Goal: Check status: Check status

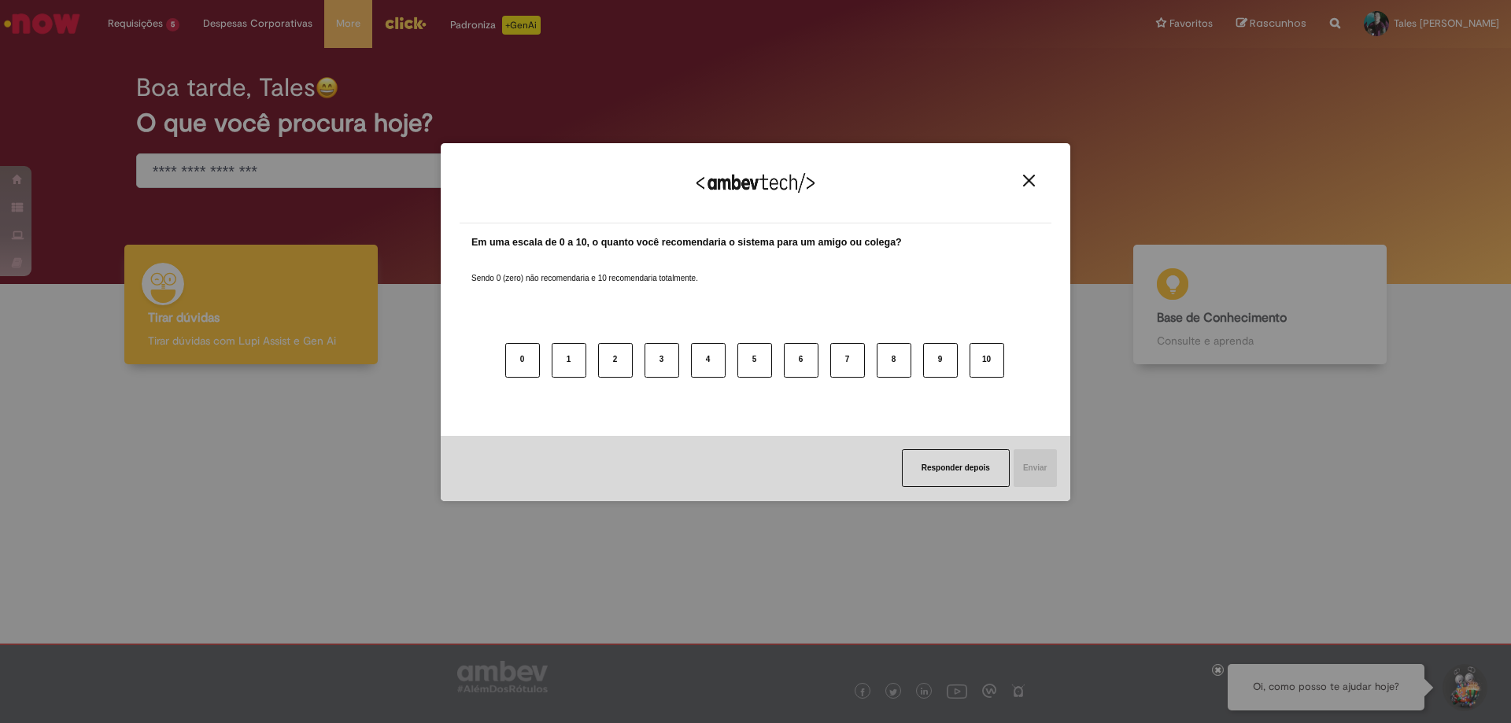
click at [162, 57] on div "Agradecemos seu feedback! Em uma escala de 0 a 10, o quanto você recomendaria o…" at bounding box center [755, 361] width 1511 height 723
click at [1032, 183] on img "Close" at bounding box center [1029, 181] width 12 height 12
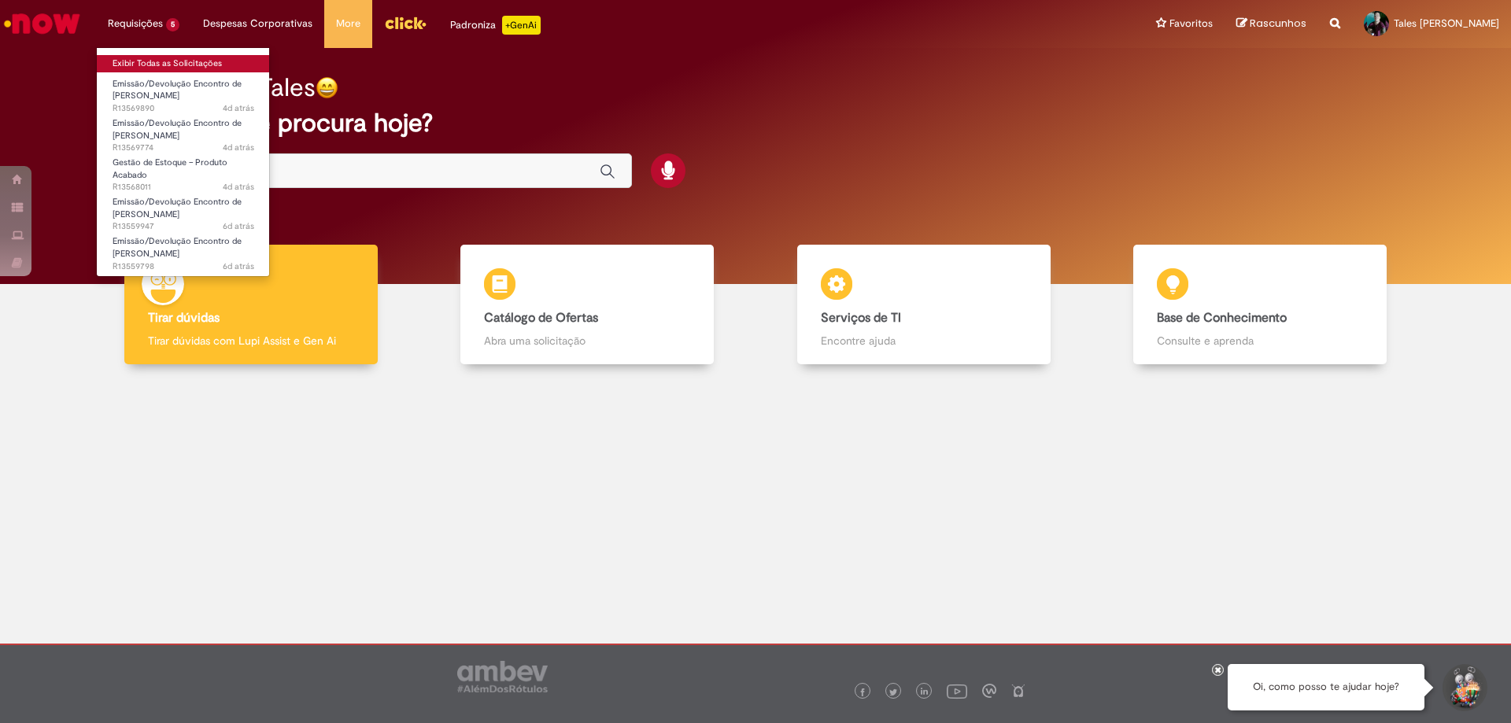
click at [153, 62] on link "Exibir Todas as Solicitações" at bounding box center [183, 63] width 173 height 17
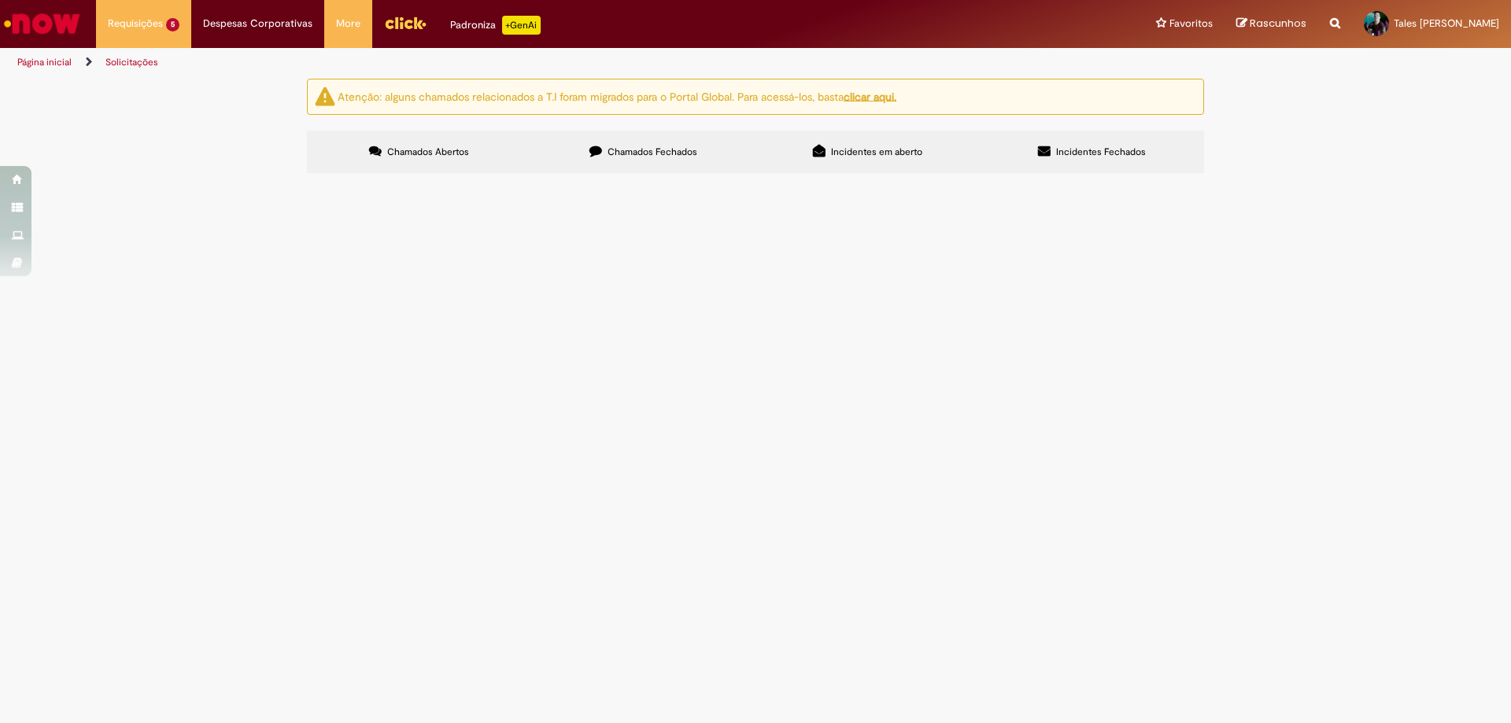
click at [0, 0] on span "Pendente Usuário" at bounding box center [0, 0] width 0 height 0
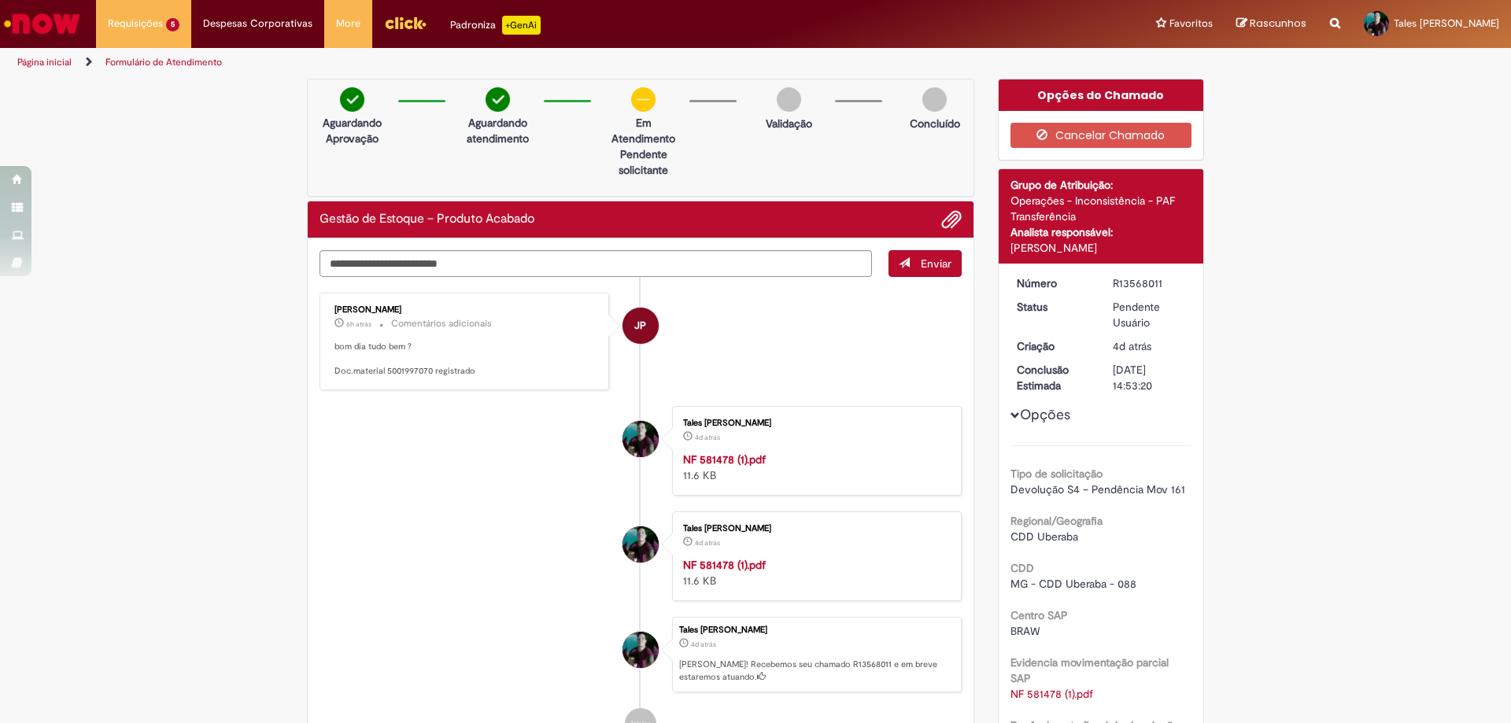
scroll to position [283, 0]
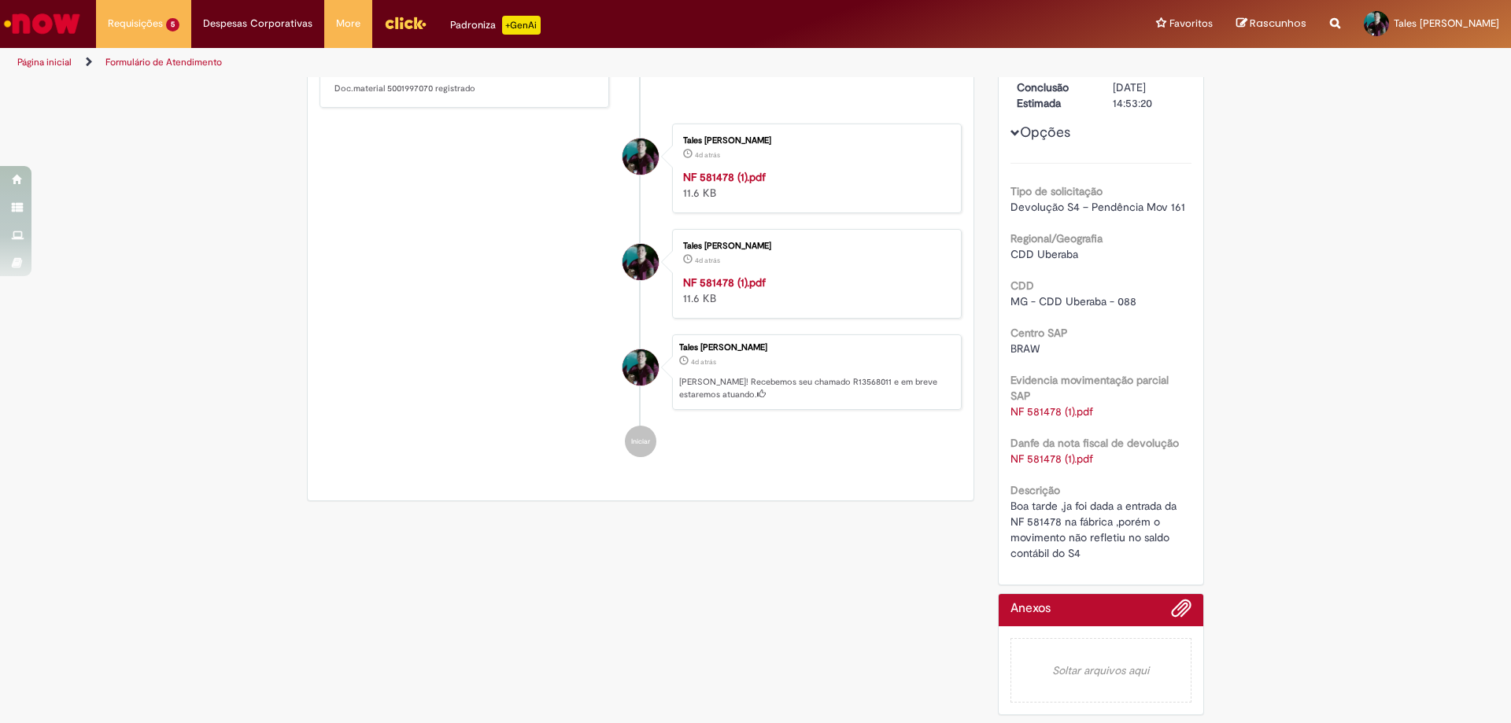
click at [1033, 459] on link "NF 581478 (1).pdf" at bounding box center [1052, 459] width 83 height 14
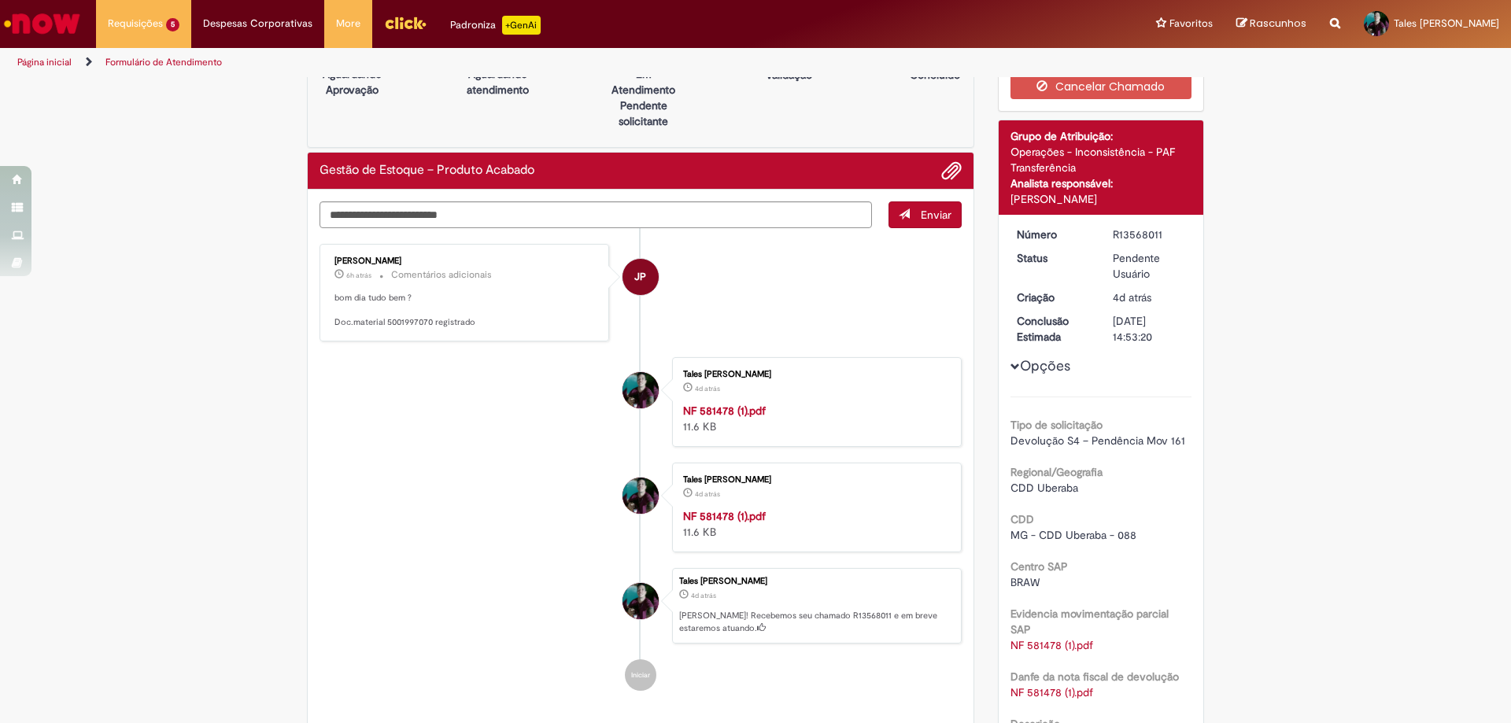
scroll to position [33, 0]
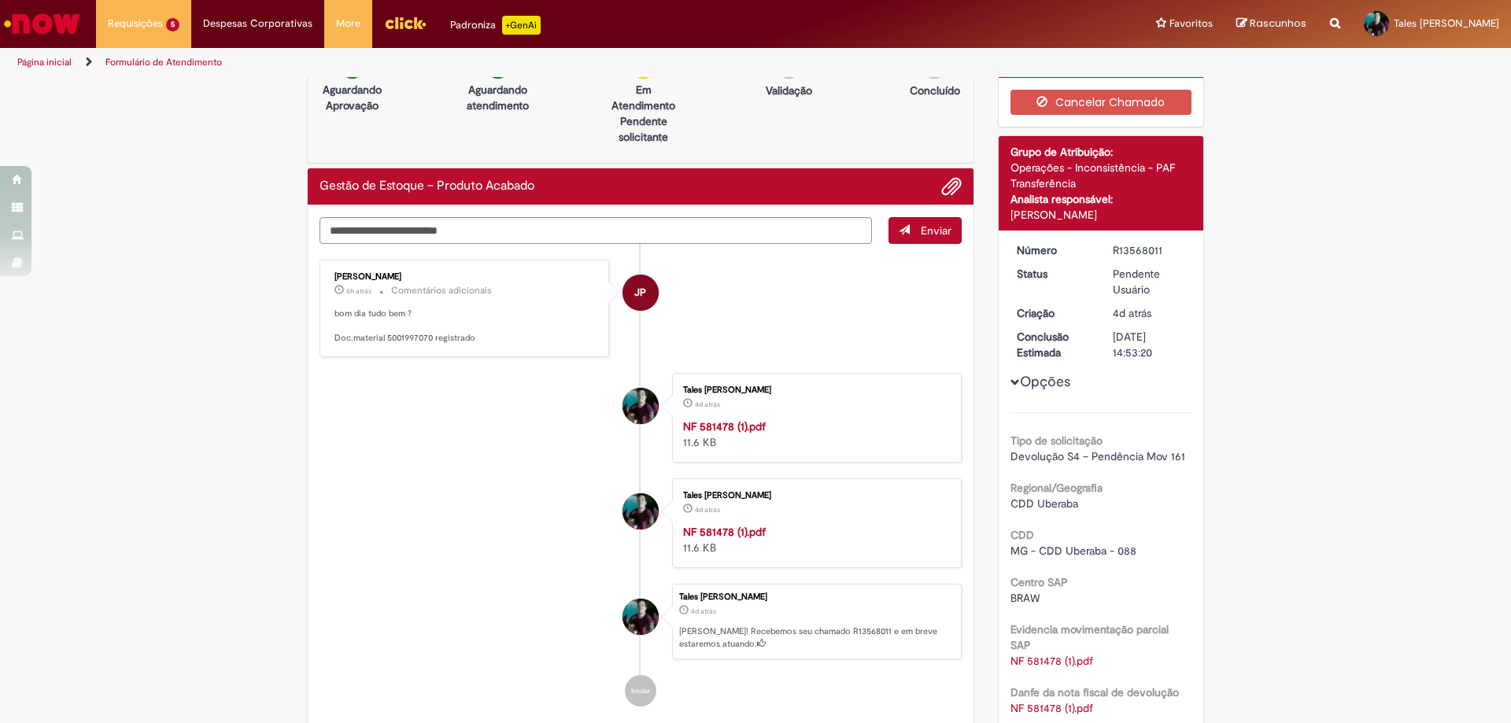
click at [447, 332] on p "bom dia tudo bem ? Doc.material 5001997070 registrado" at bounding box center [465, 326] width 262 height 37
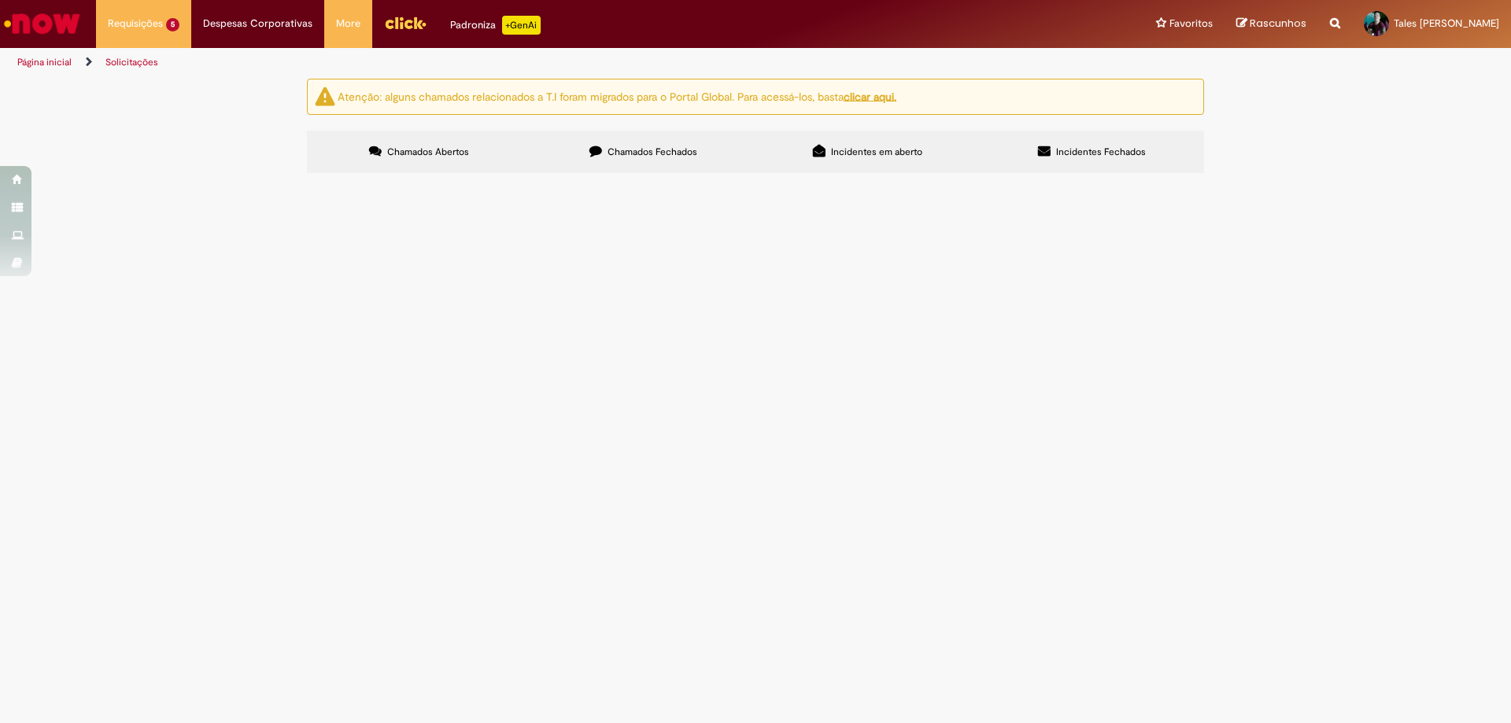
click at [0, 0] on span "Pendente Usuário" at bounding box center [0, 0] width 0 height 0
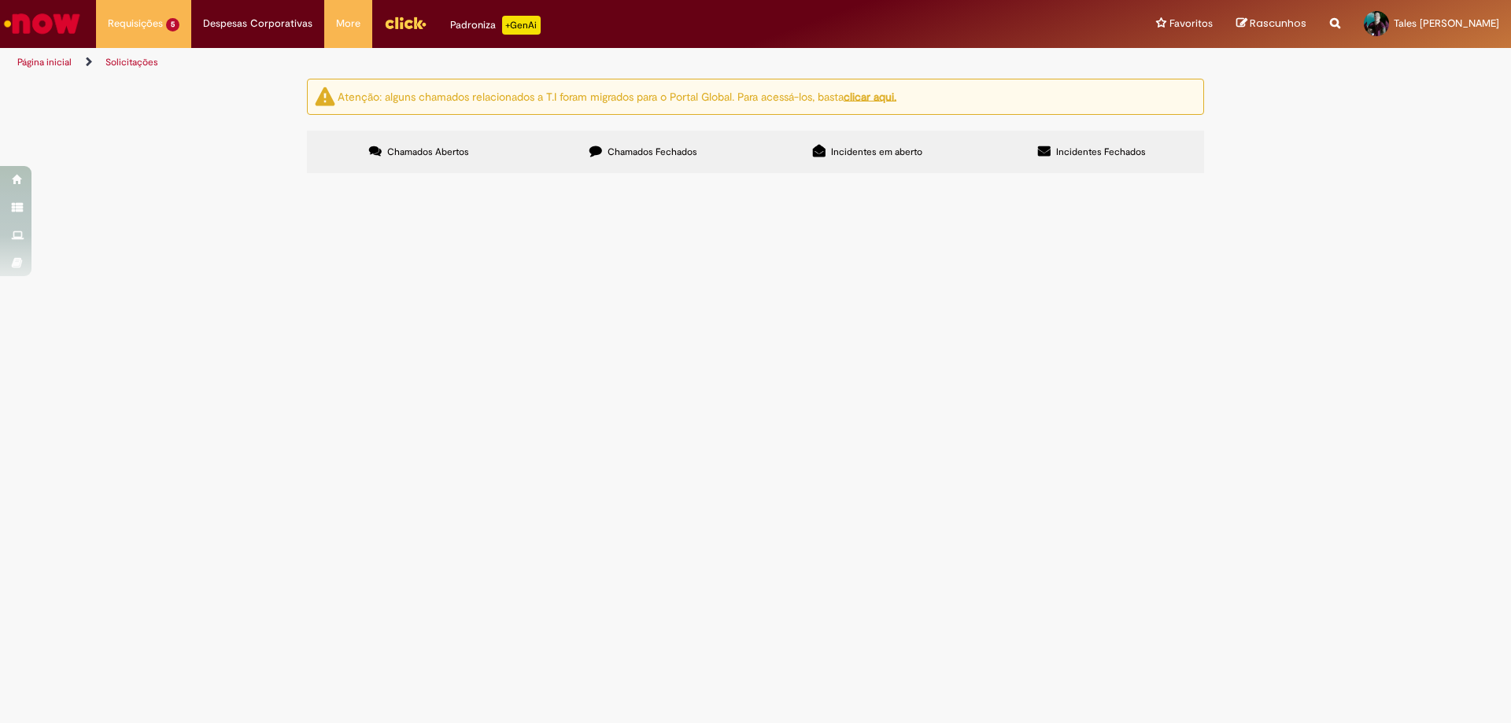
click at [0, 0] on span "Bom dia ,realizar o encontro de contas avarias de transferência ." at bounding box center [0, 0] width 0 height 0
click at [0, 0] on Documentação at bounding box center [0, 0] width 0 height 0
click at [0, 0] on span "Aberto" at bounding box center [0, 0] width 0 height 0
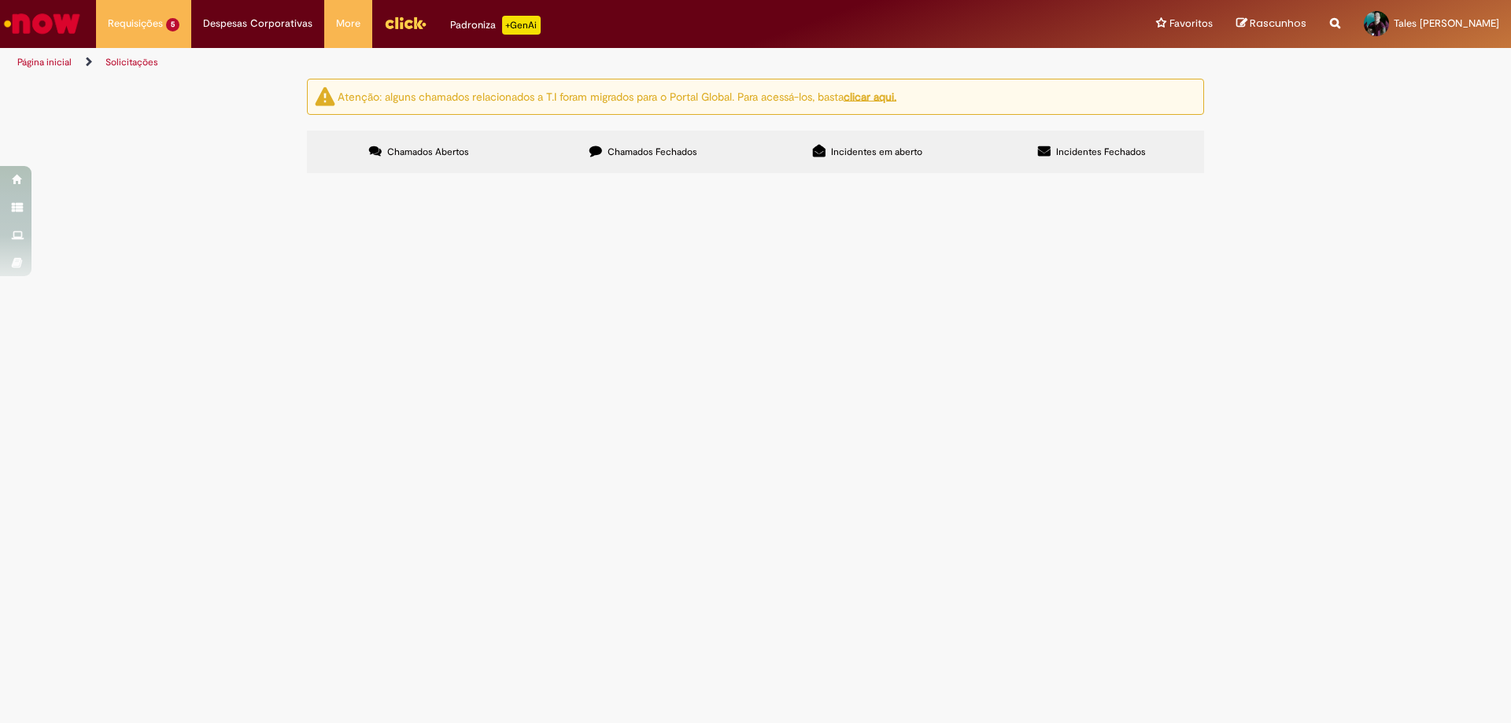
click at [0, 0] on span "Pendente Usuário" at bounding box center [0, 0] width 0 height 0
click at [659, 151] on span "Chamados Fechados" at bounding box center [653, 152] width 90 height 13
click at [408, 150] on span "Chamados Abertos" at bounding box center [428, 152] width 82 height 13
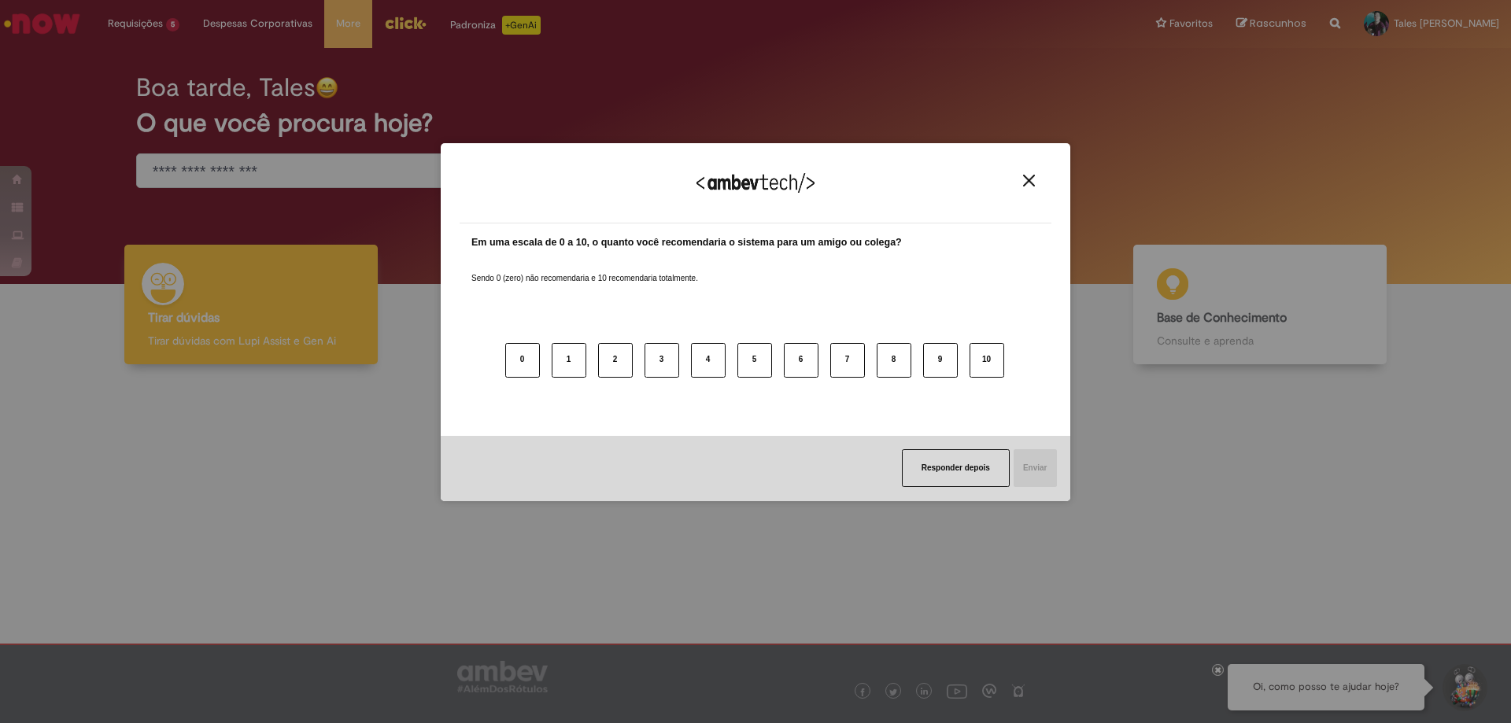
click at [1030, 186] on img "Close" at bounding box center [1029, 181] width 12 height 12
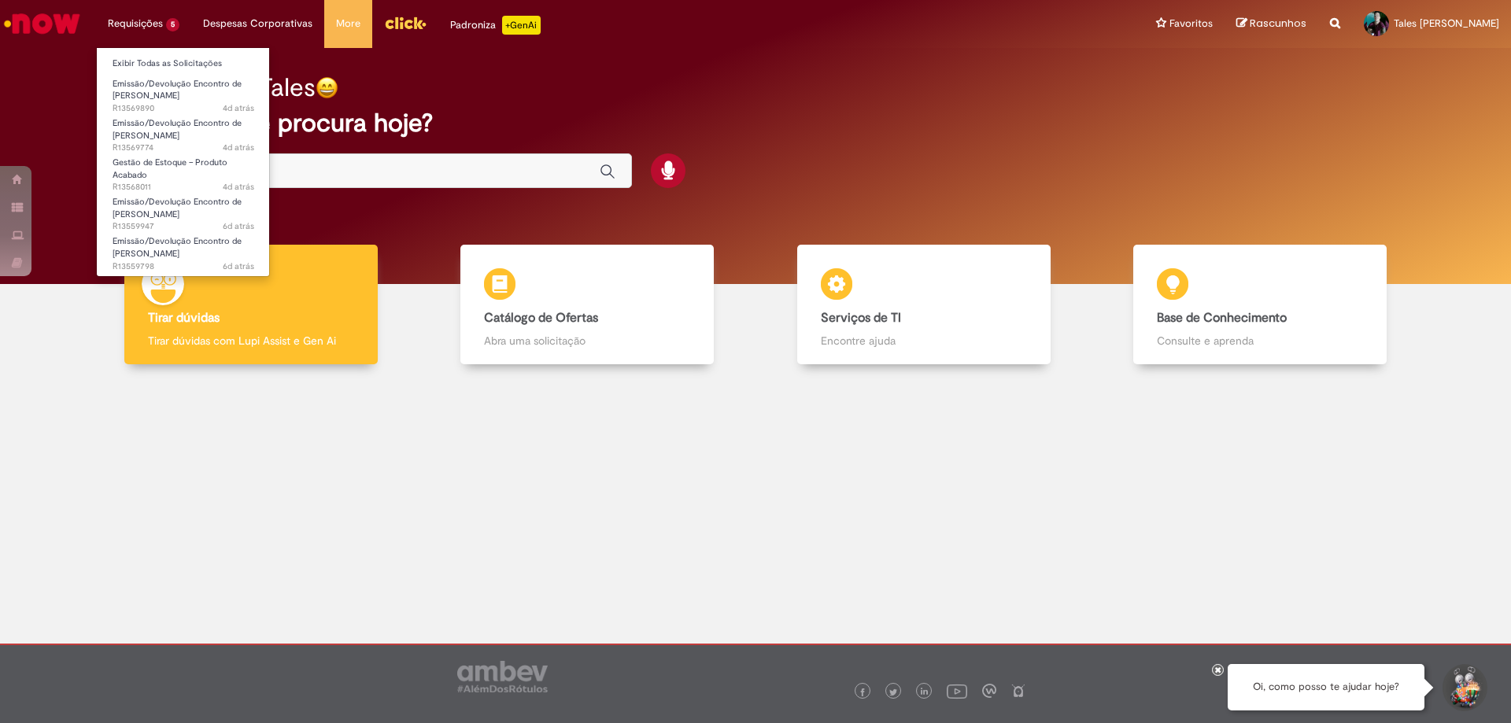
click at [131, 23] on li "Requisições 5 Exibir Todas as Solicitações Emissão/Devolução Encontro de Contas…" at bounding box center [143, 23] width 95 height 47
click at [153, 62] on link "Exibir Todas as Solicitações" at bounding box center [183, 63] width 173 height 17
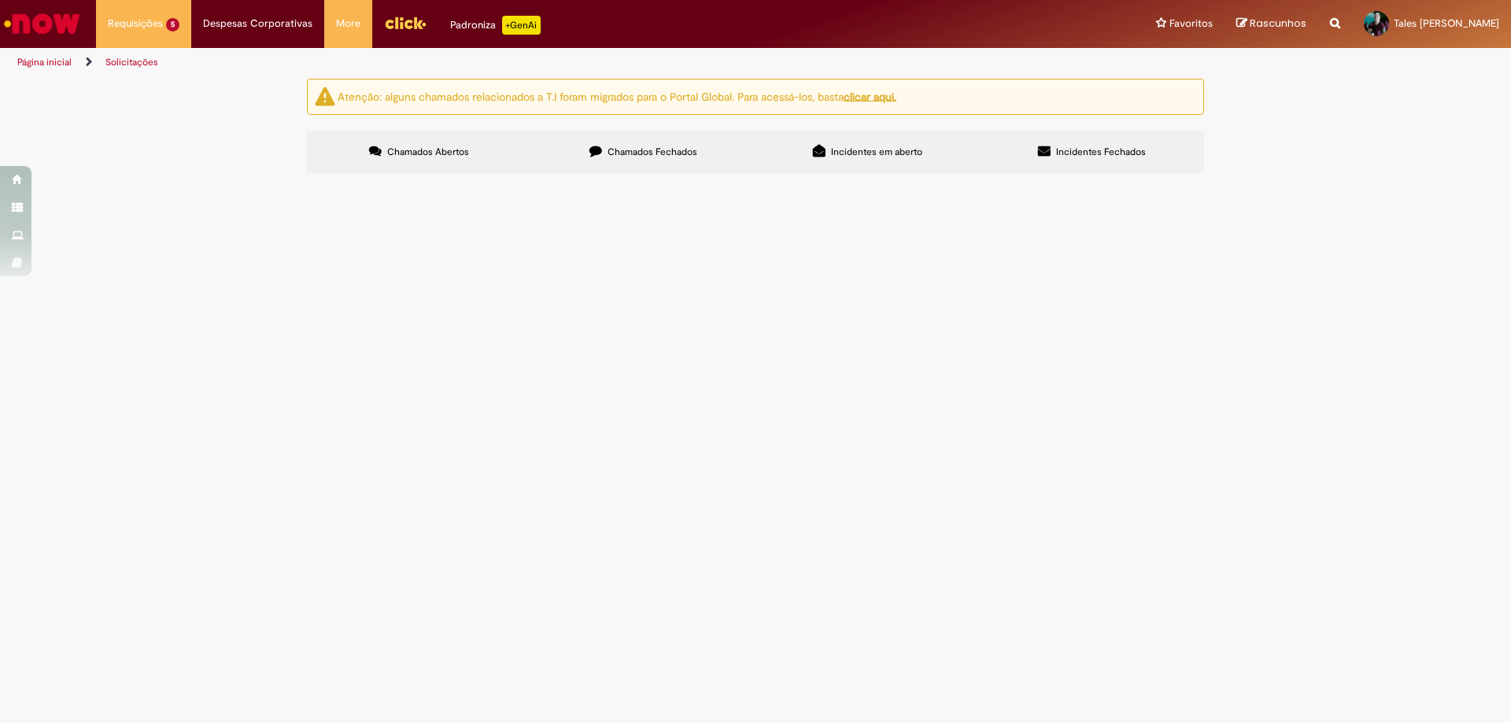
click at [0, 0] on input "Pesquisar" at bounding box center [0, 0] width 0 height 0
type input "**********"
click at [0, 0] on span "Pesquisar" at bounding box center [0, 0] width 0 height 0
click at [0, 0] on input "Pesquisar" at bounding box center [0, 0] width 0 height 0
click at [53, 178] on div "Atenção: alguns chamados relacionados a T.I foram migrados para o Portal Global…" at bounding box center [755, 128] width 1511 height 99
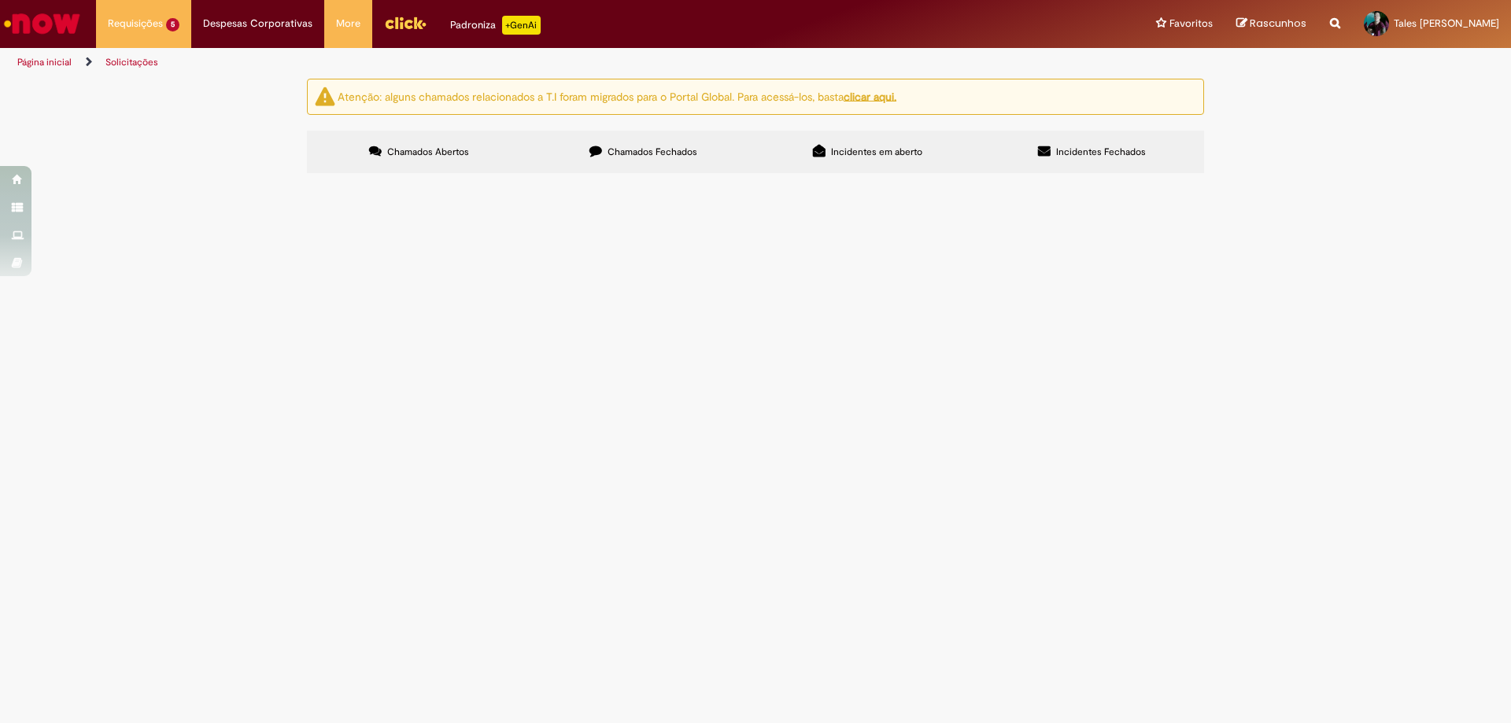
click at [1118, 151] on span "Incidentes Fechados" at bounding box center [1101, 152] width 90 height 13
click at [870, 153] on span "Incidentes em aberto" at bounding box center [876, 152] width 91 height 13
click at [620, 153] on span "Chamados Fechados" at bounding box center [653, 152] width 90 height 13
click at [0, 0] on input "Pesquisar" at bounding box center [0, 0] width 0 height 0
type input "**********"
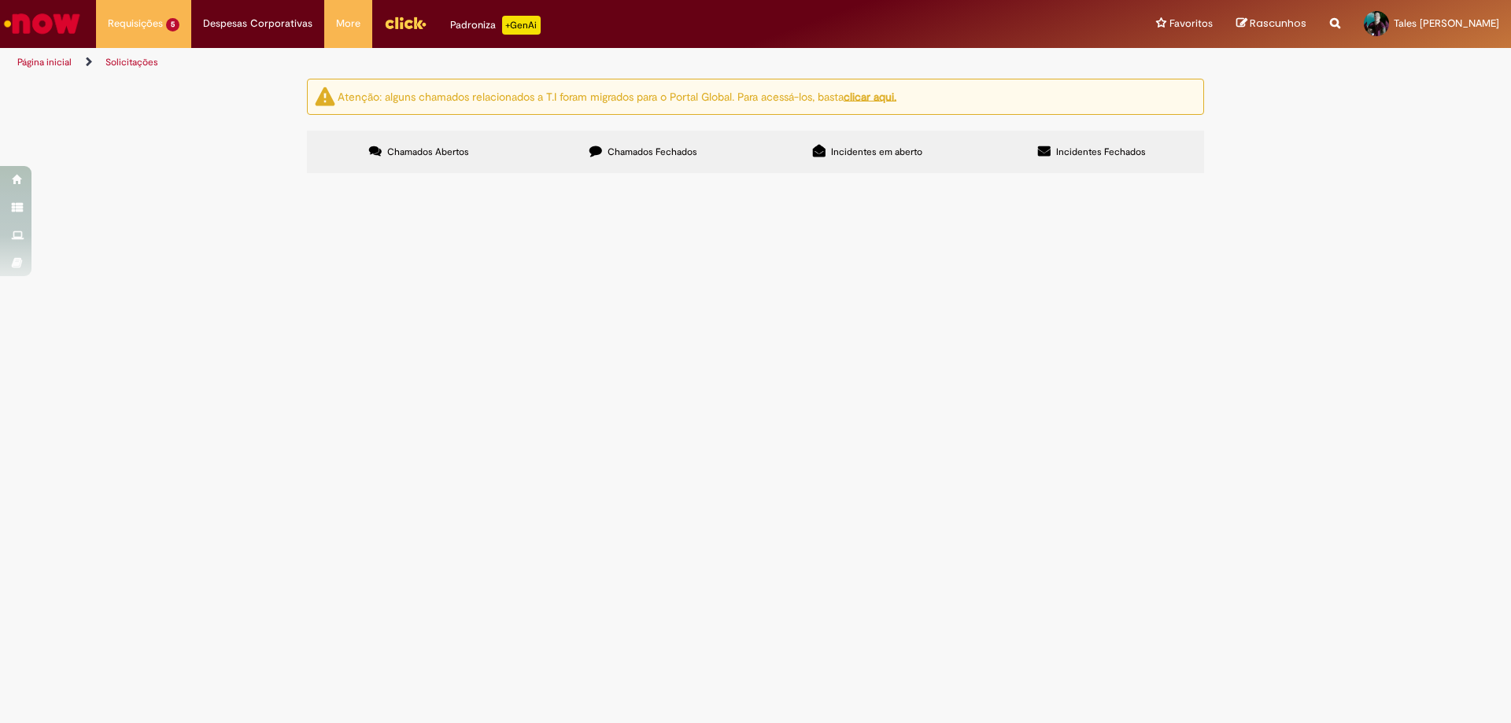
click at [0, 0] on span "Pesquisar" at bounding box center [0, 0] width 0 height 0
click at [457, 161] on label "Chamados Abertos" at bounding box center [419, 152] width 224 height 42
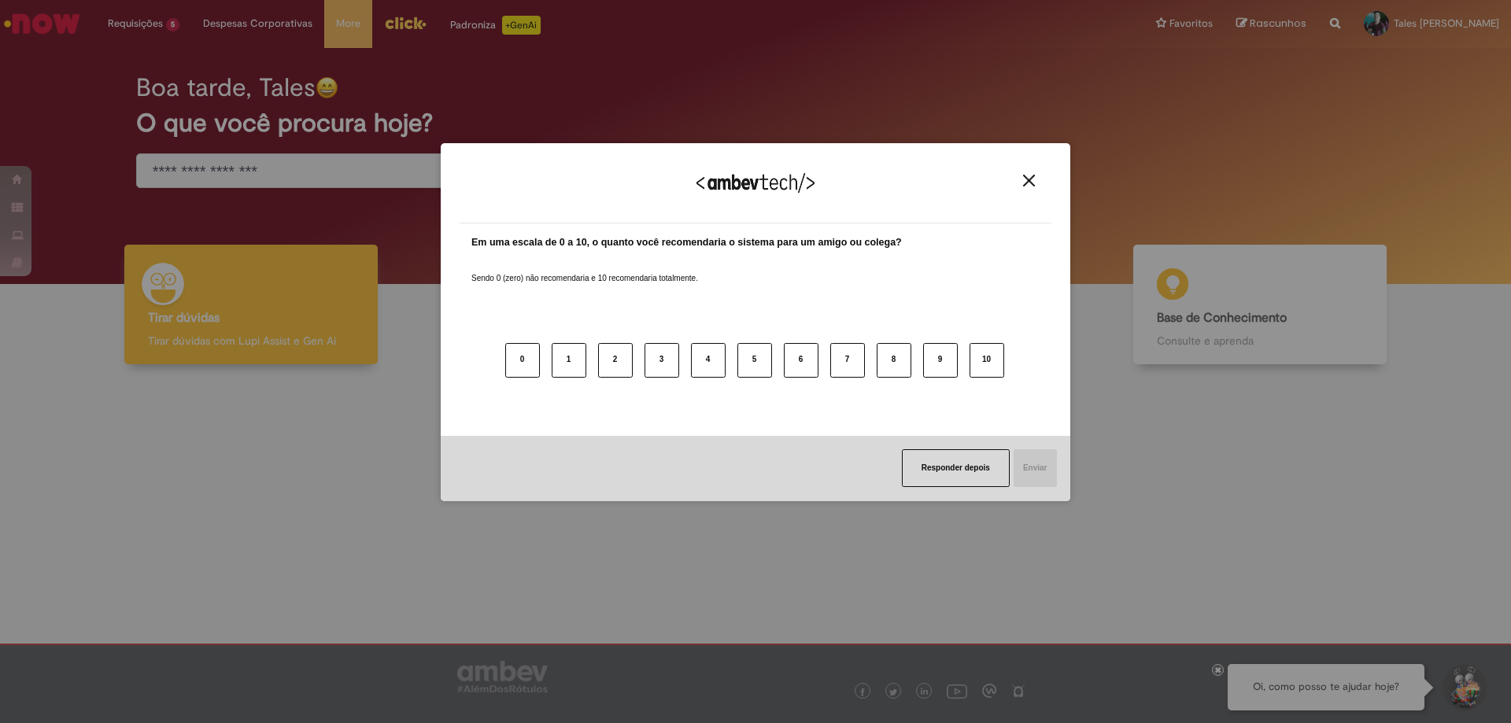
click at [1017, 182] on div "Agradecemos seu feedback!" at bounding box center [756, 192] width 592 height 61
click at [1052, 168] on div "Agradecemos seu feedback! Em uma escala de 0 a 10, o quanto você recomendaria o…" at bounding box center [756, 322] width 630 height 358
click at [1040, 182] on div "Agradecemos seu feedback!" at bounding box center [756, 192] width 592 height 61
click at [1037, 179] on button "Close" at bounding box center [1028, 180] width 21 height 13
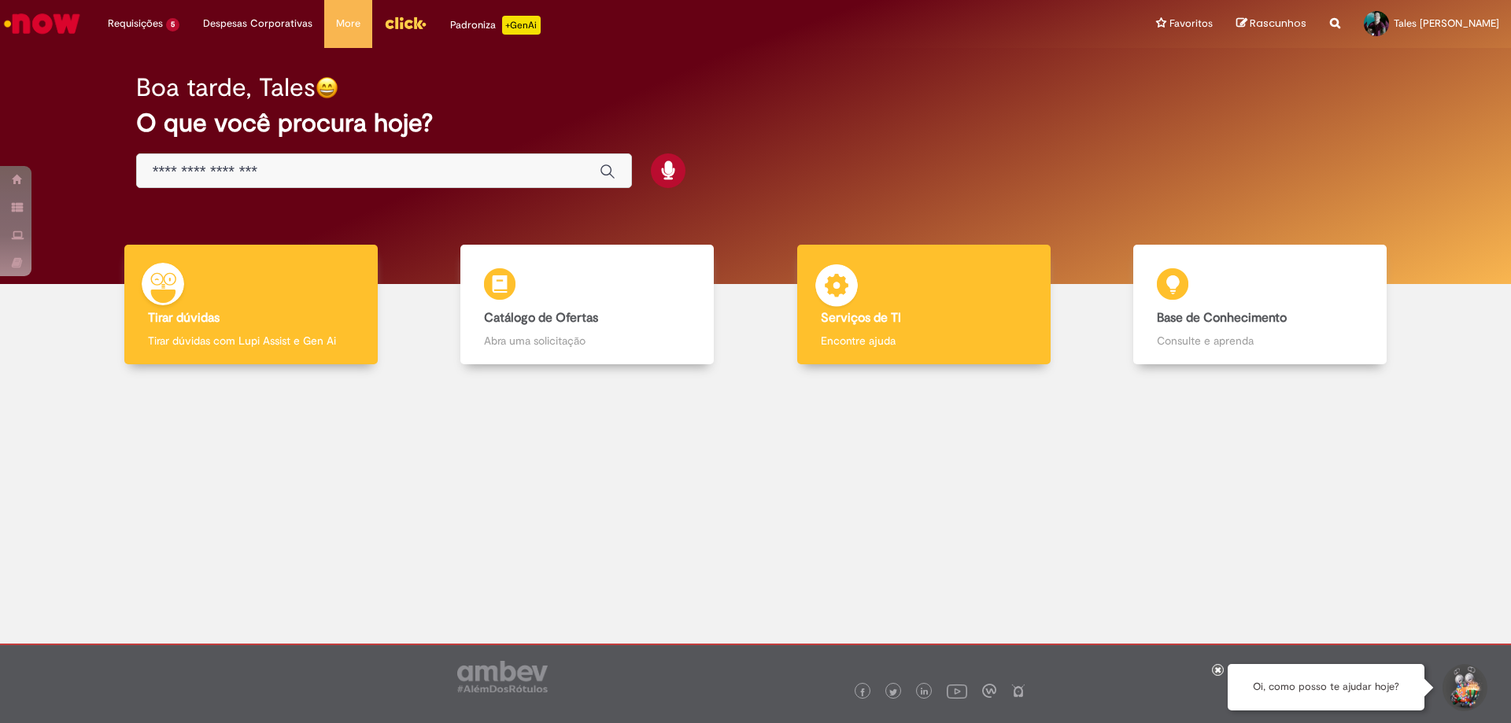
click at [878, 301] on div "Serviços de TI Serviços de TI Encontre ajuda" at bounding box center [923, 305] width 253 height 120
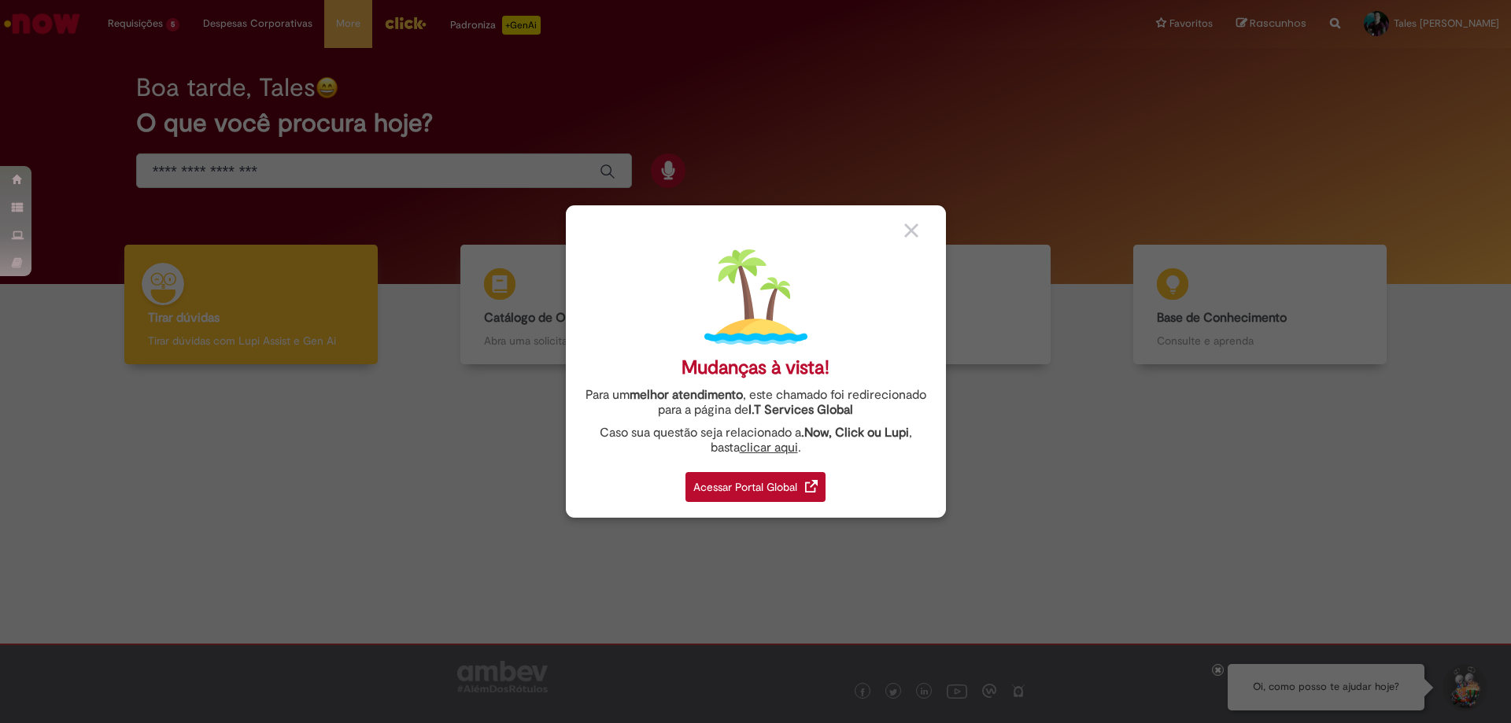
click at [718, 493] on div "Acessar Portal Global" at bounding box center [756, 487] width 140 height 30
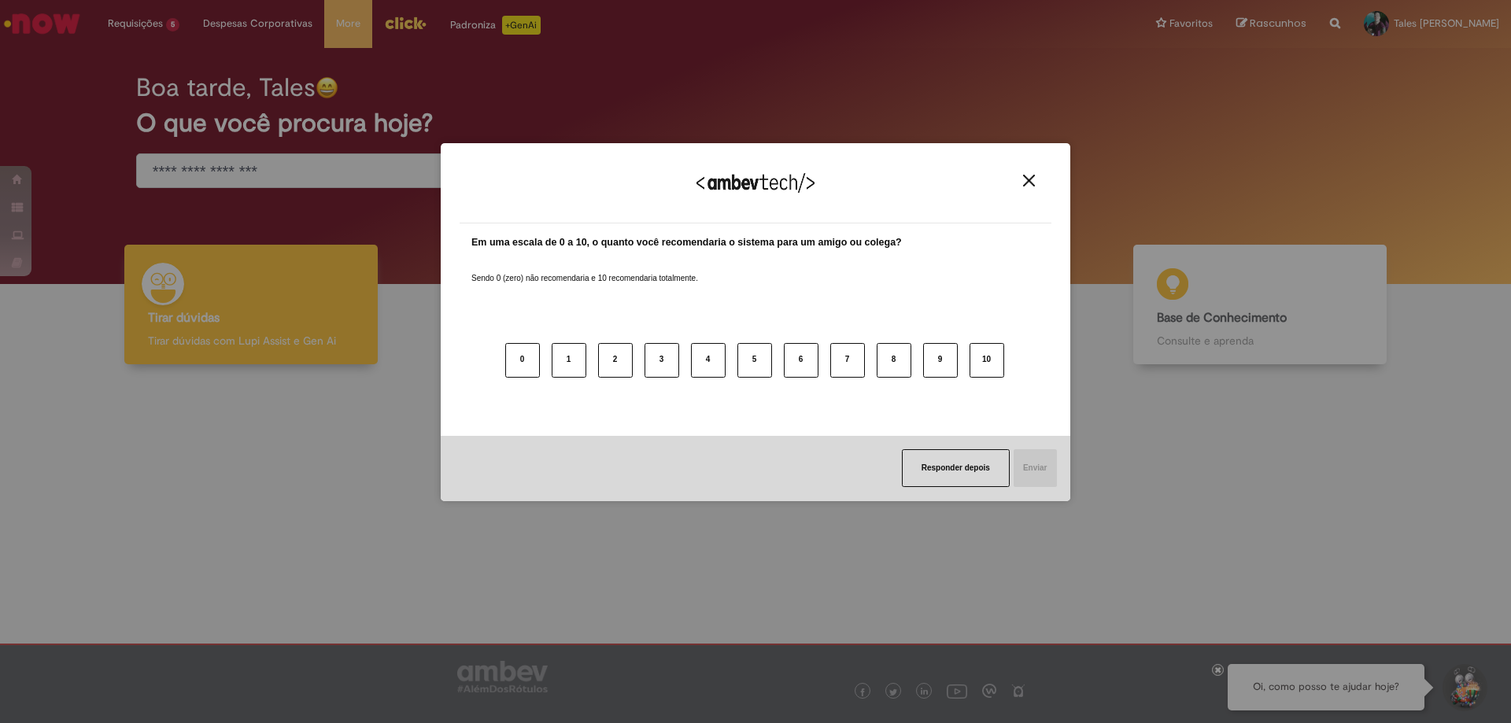
click at [1028, 179] on img "Close" at bounding box center [1029, 181] width 12 height 12
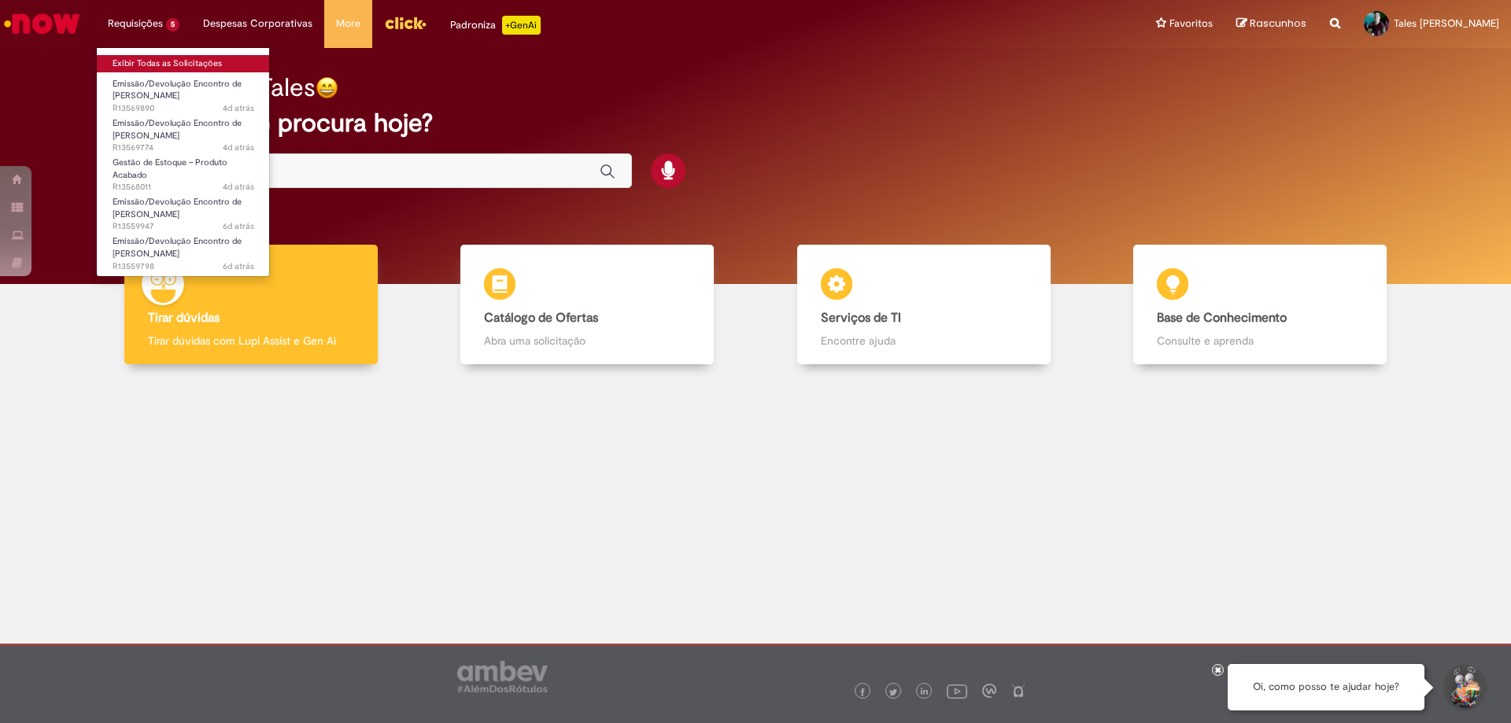
click at [138, 66] on link "Exibir Todas as Solicitações" at bounding box center [183, 63] width 173 height 17
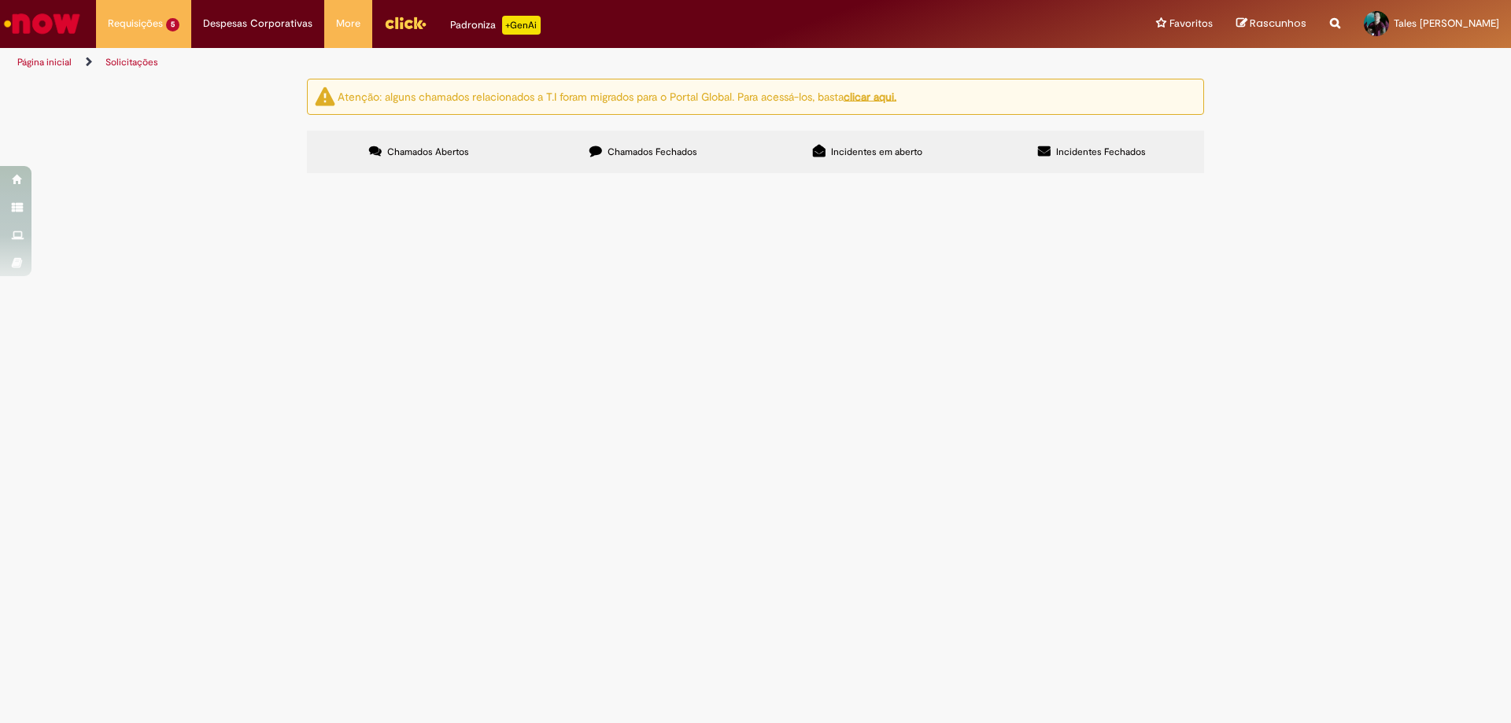
click at [641, 156] on span "Chamados Fechados" at bounding box center [653, 152] width 90 height 13
click at [893, 157] on span "Incidentes em aberto" at bounding box center [876, 152] width 91 height 13
click at [435, 135] on label "Chamados Abertos" at bounding box center [419, 152] width 224 height 42
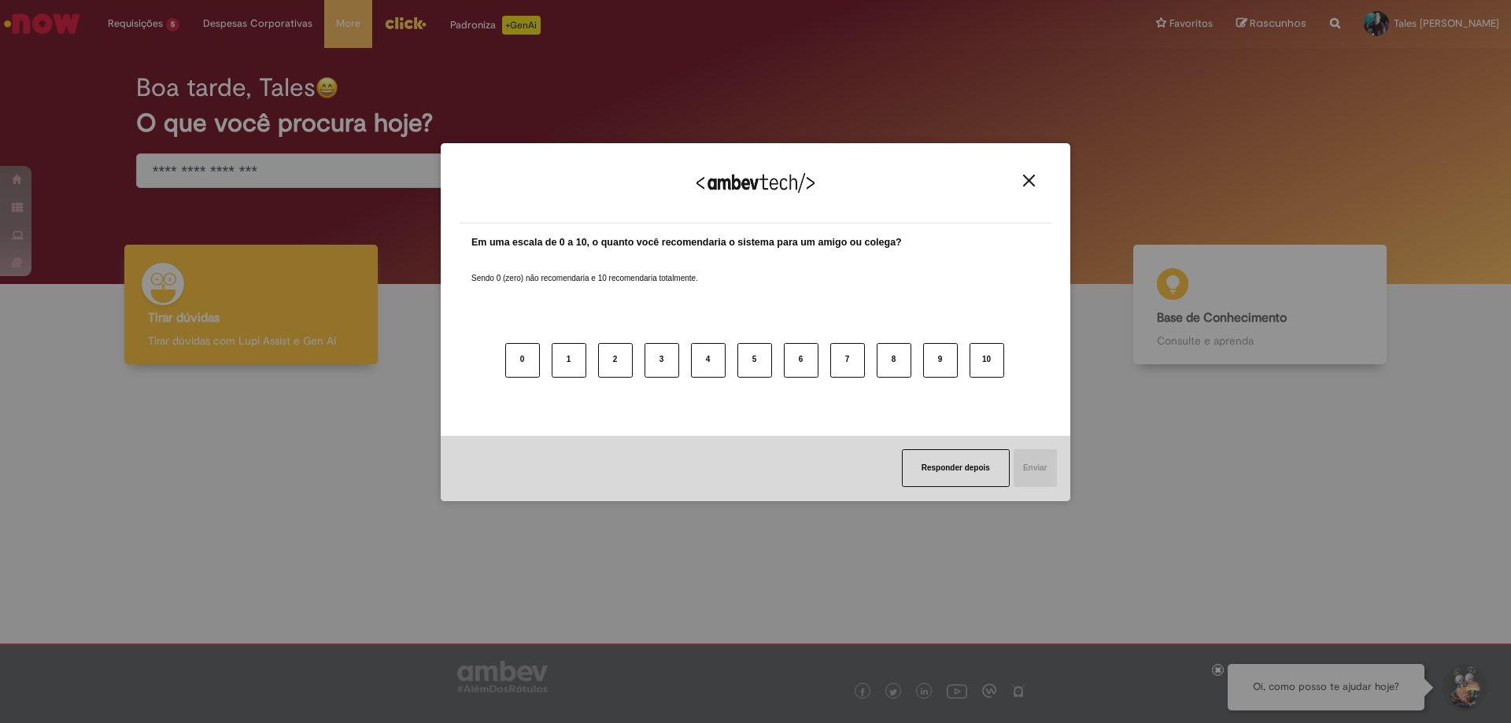
click at [1033, 177] on img "Close" at bounding box center [1029, 181] width 12 height 12
